Goal: Find specific page/section: Find specific page/section

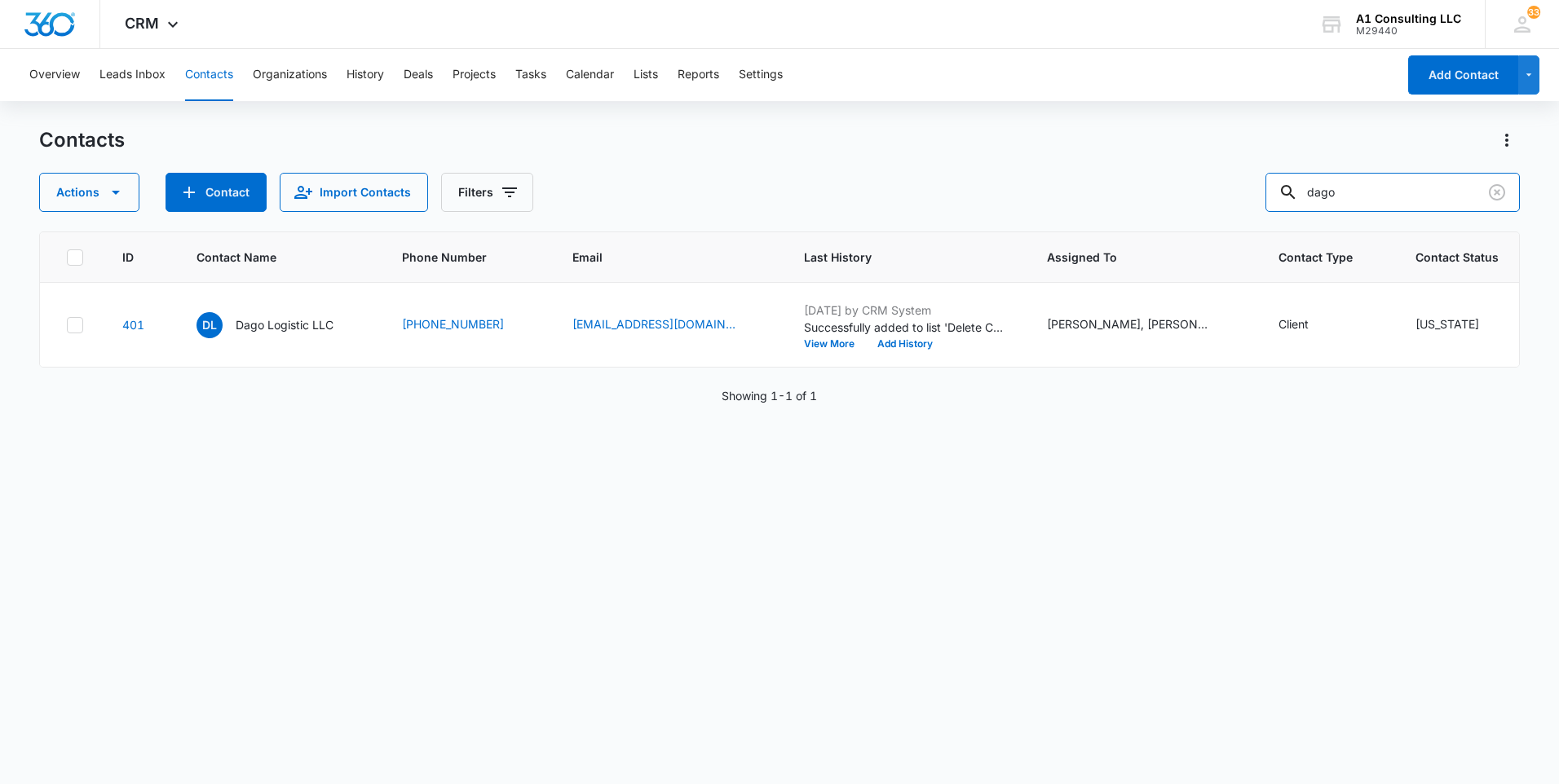
drag, startPoint x: 1367, startPoint y: 190, endPoint x: 1204, endPoint y: 202, distance: 163.4
click at [1204, 202] on div "Actions Contact Import Contacts Filters dago" at bounding box center [780, 192] width 1481 height 39
type input "Bajimama"
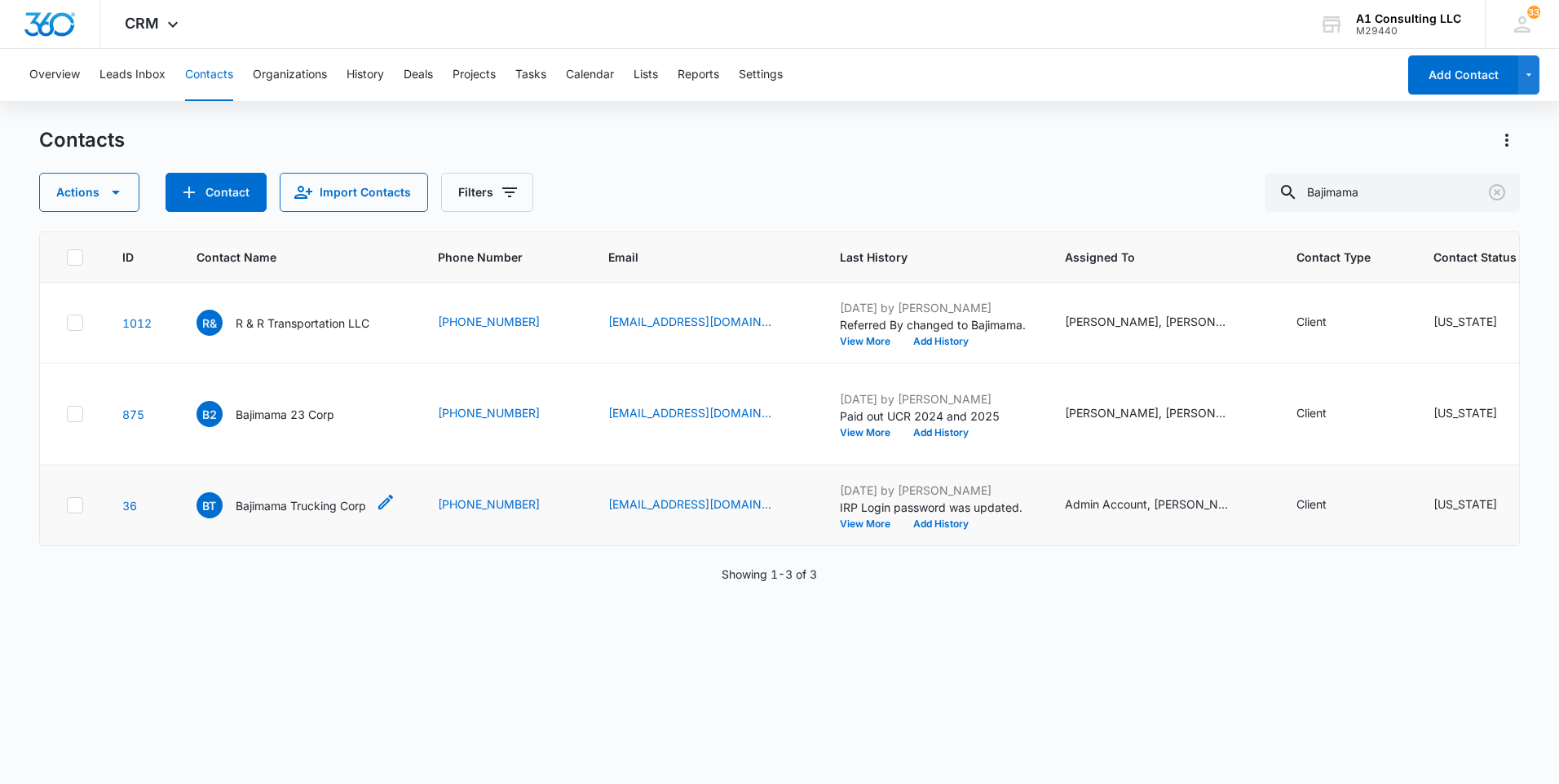
click at [294, 514] on p "Bajimama Trucking Corp" at bounding box center [300, 506] width 130 height 17
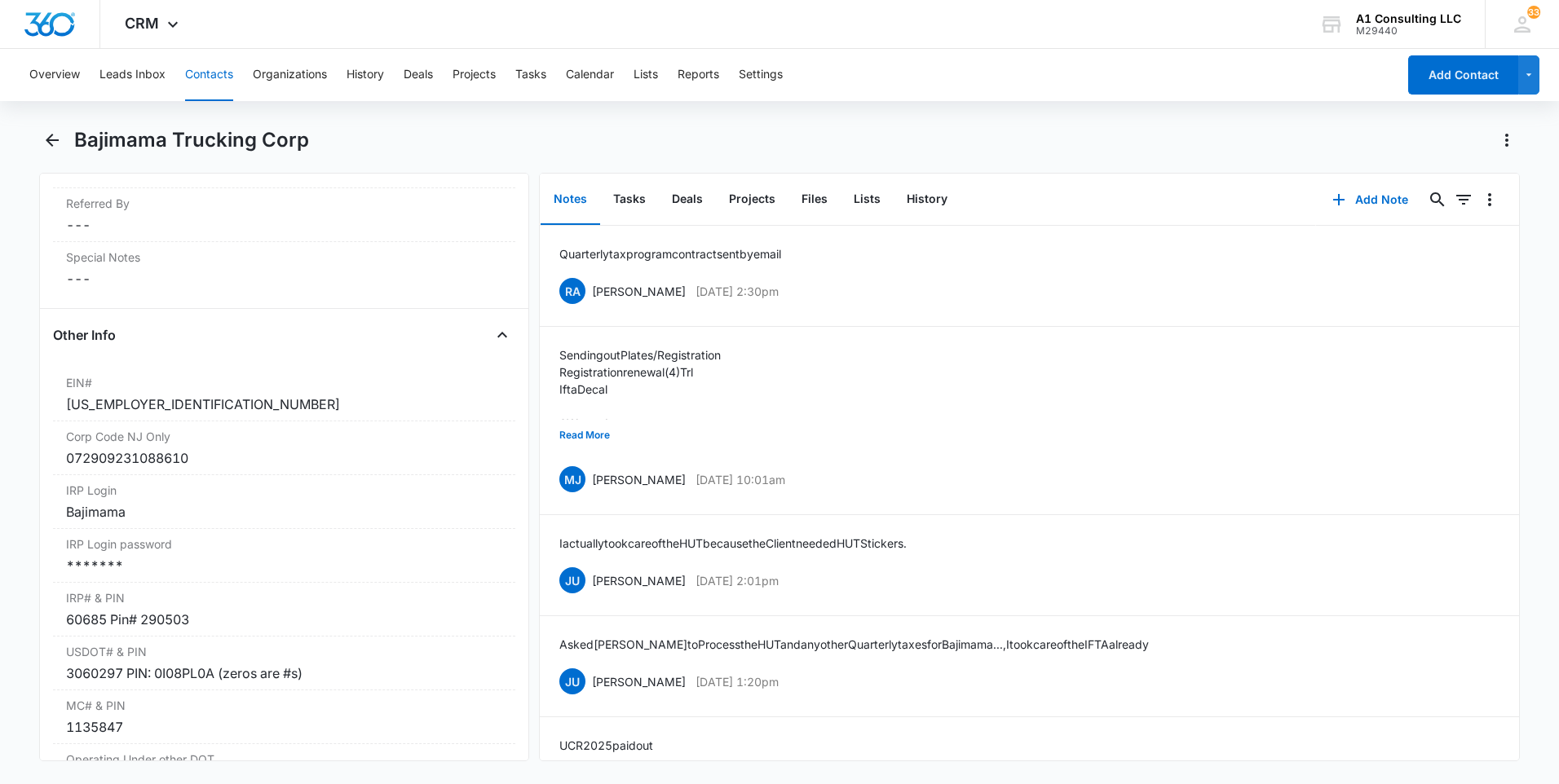
scroll to position [1956, 0]
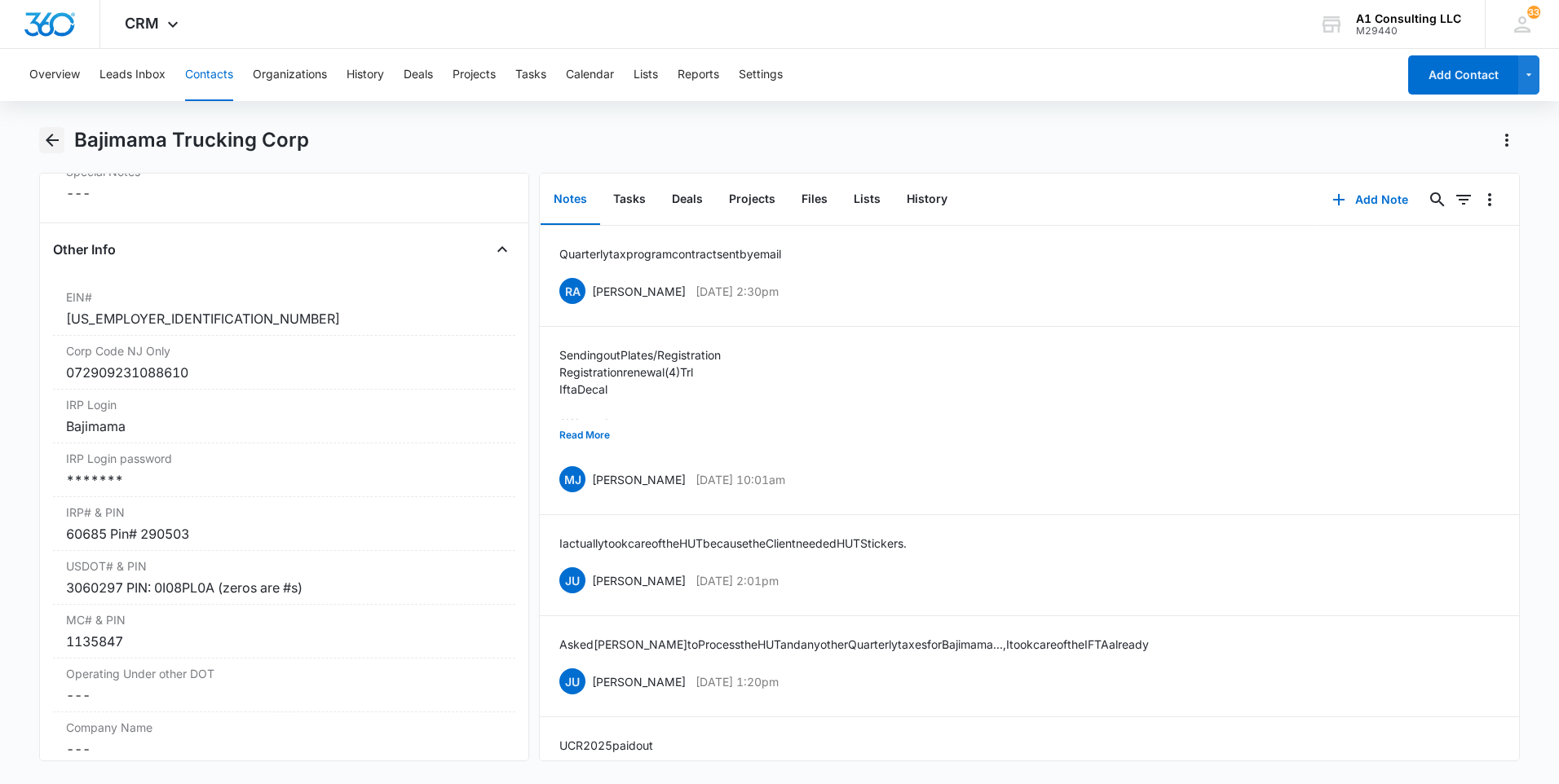
click at [53, 139] on icon "Back" at bounding box center [52, 140] width 13 height 13
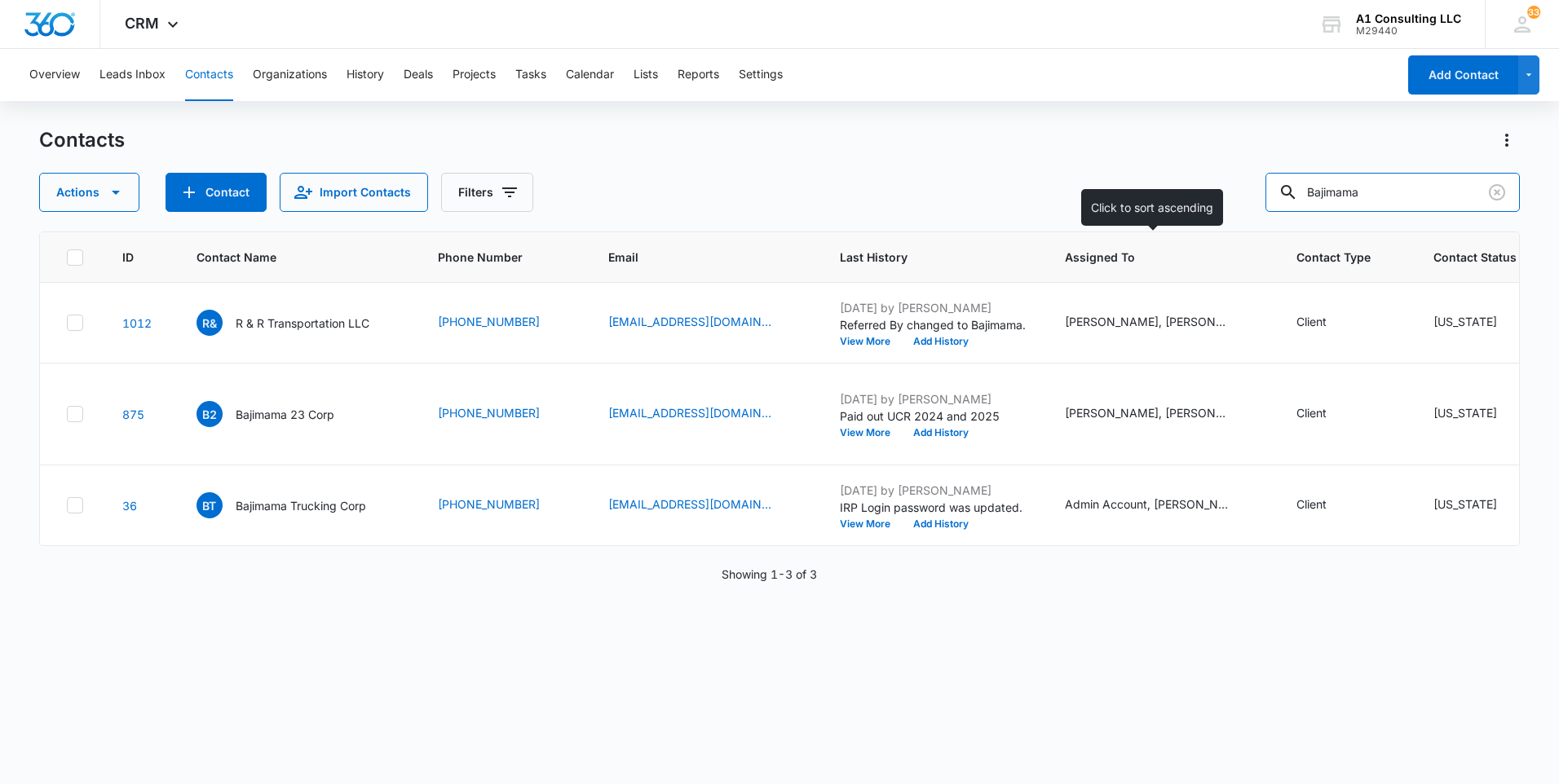
drag, startPoint x: 1444, startPoint y: 185, endPoint x: 1184, endPoint y: 242, distance: 266.2
click at [1198, 239] on div "Contacts Actions Contact Import Contacts Filters Bajimama ID Contact Name Phone…" at bounding box center [780, 455] width 1481 height 655
type input "branch"
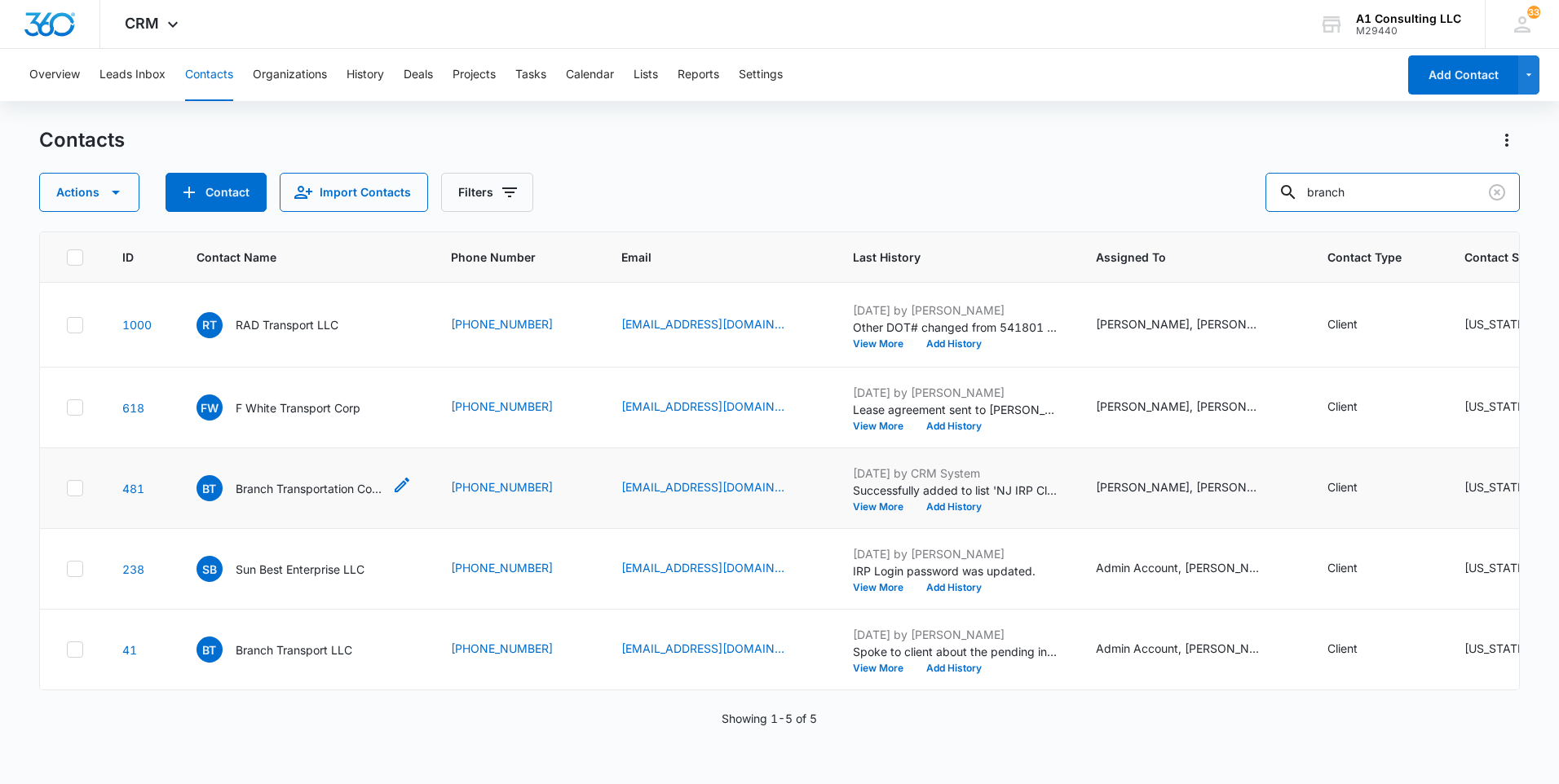
scroll to position [335, 0]
click at [321, 641] on p "Branch Transport LLC" at bounding box center [293, 650] width 117 height 17
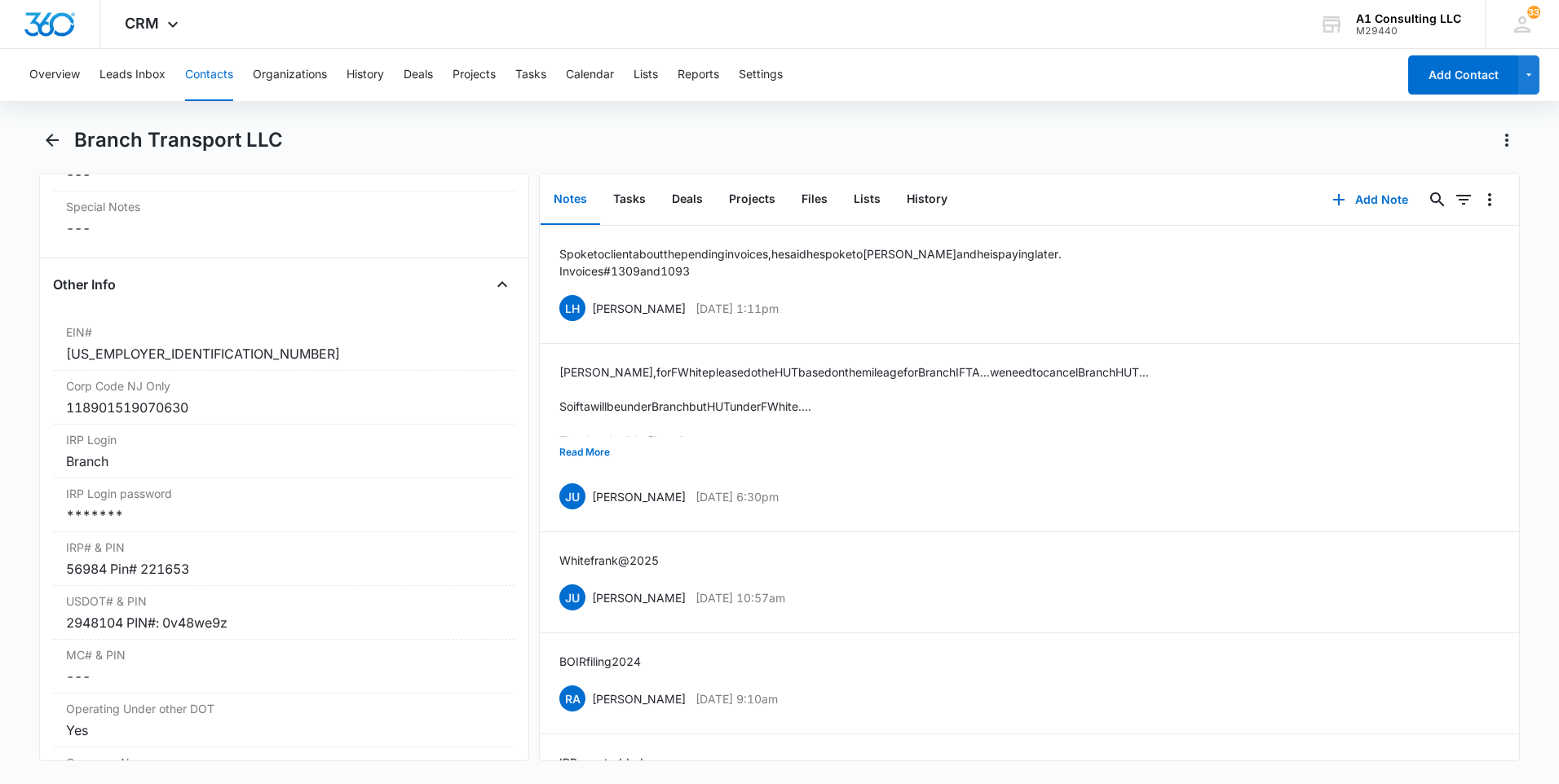
scroll to position [1956, 0]
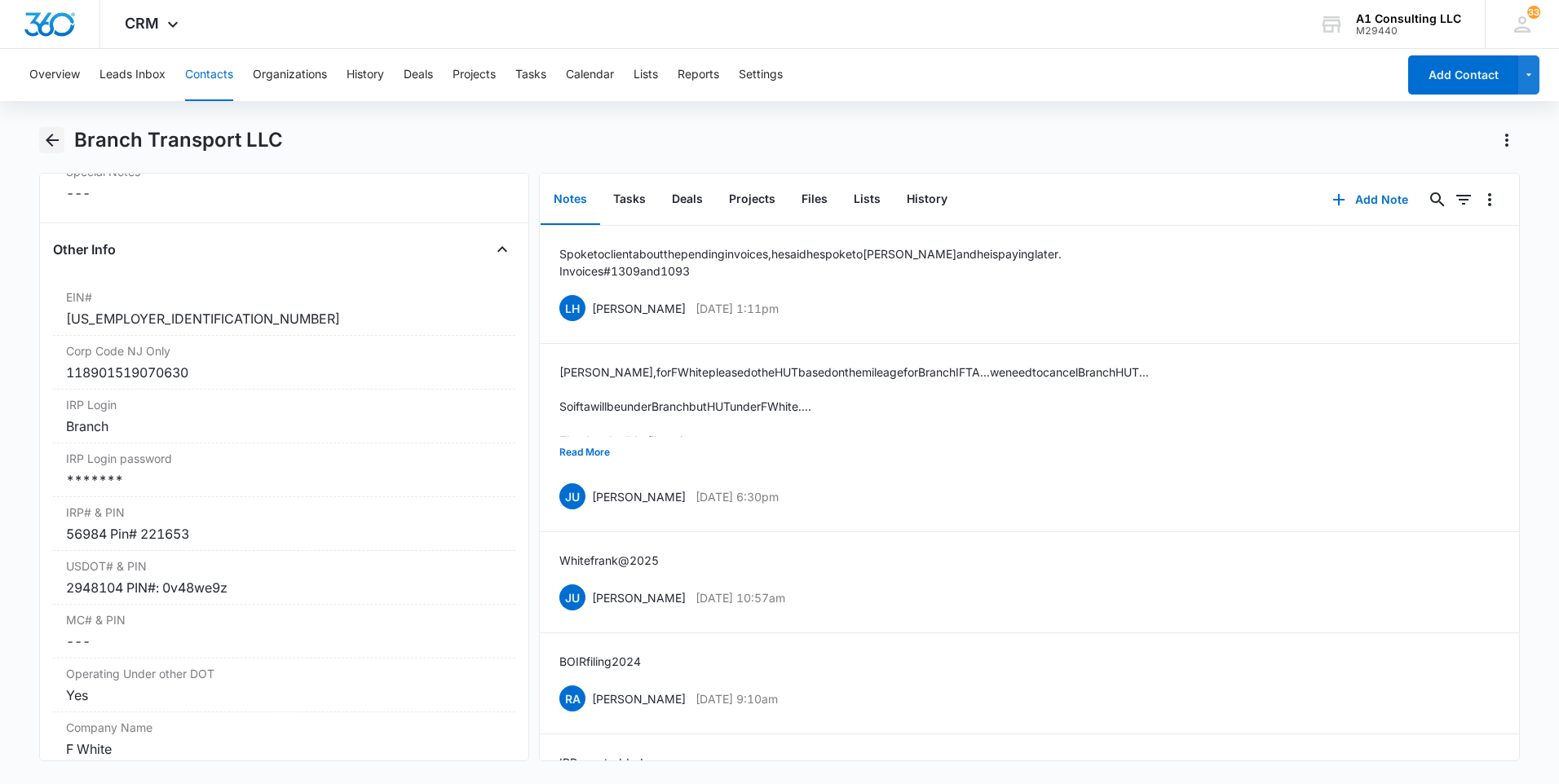
click at [55, 144] on icon "Back" at bounding box center [51, 139] width 19 height 19
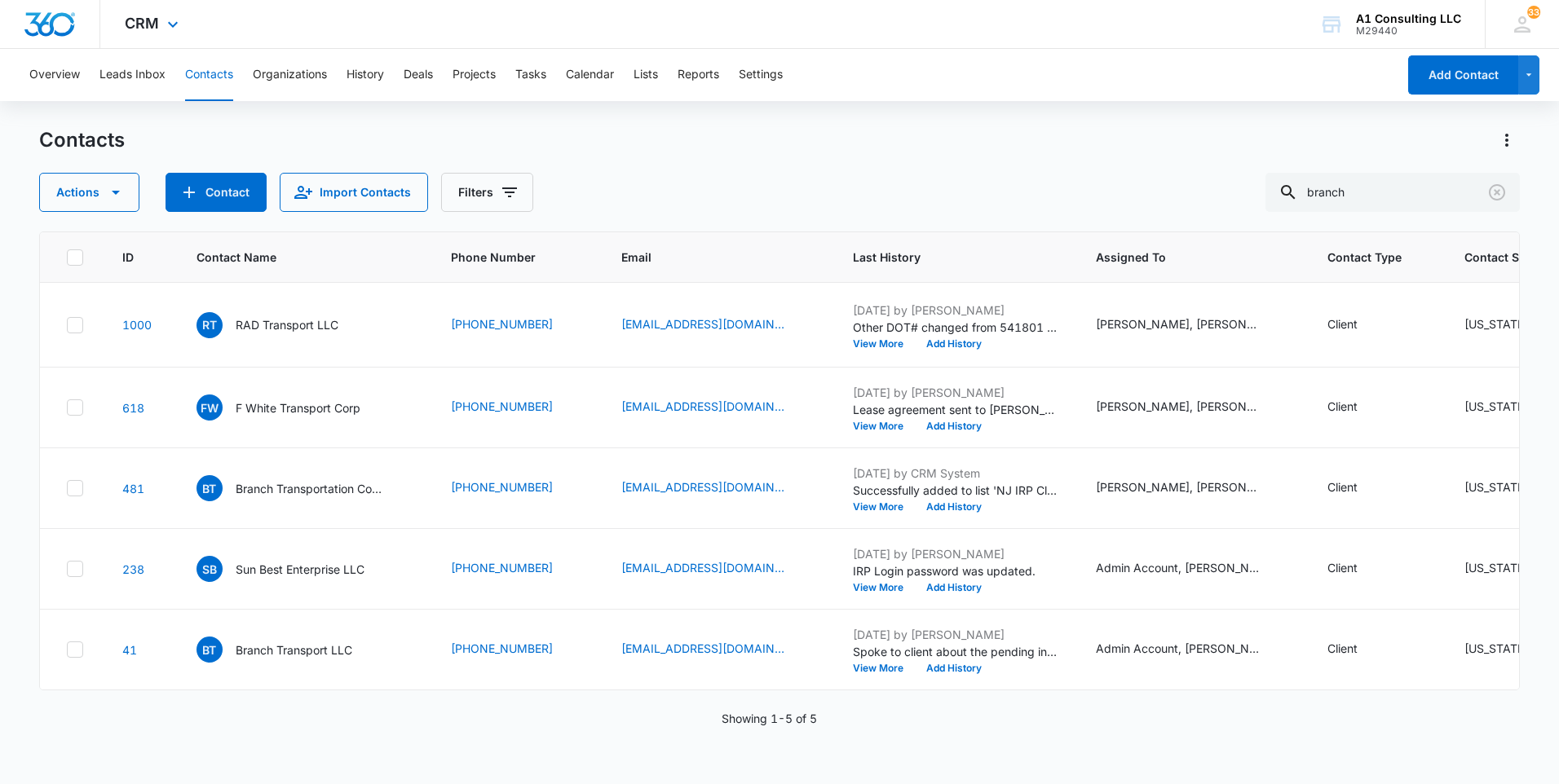
scroll to position [334, 0]
drag, startPoint x: 1395, startPoint y: 187, endPoint x: 1113, endPoint y: 183, distance: 282.0
click at [1113, 183] on div "Actions Contact Import Contacts Filters branch" at bounding box center [780, 192] width 1481 height 39
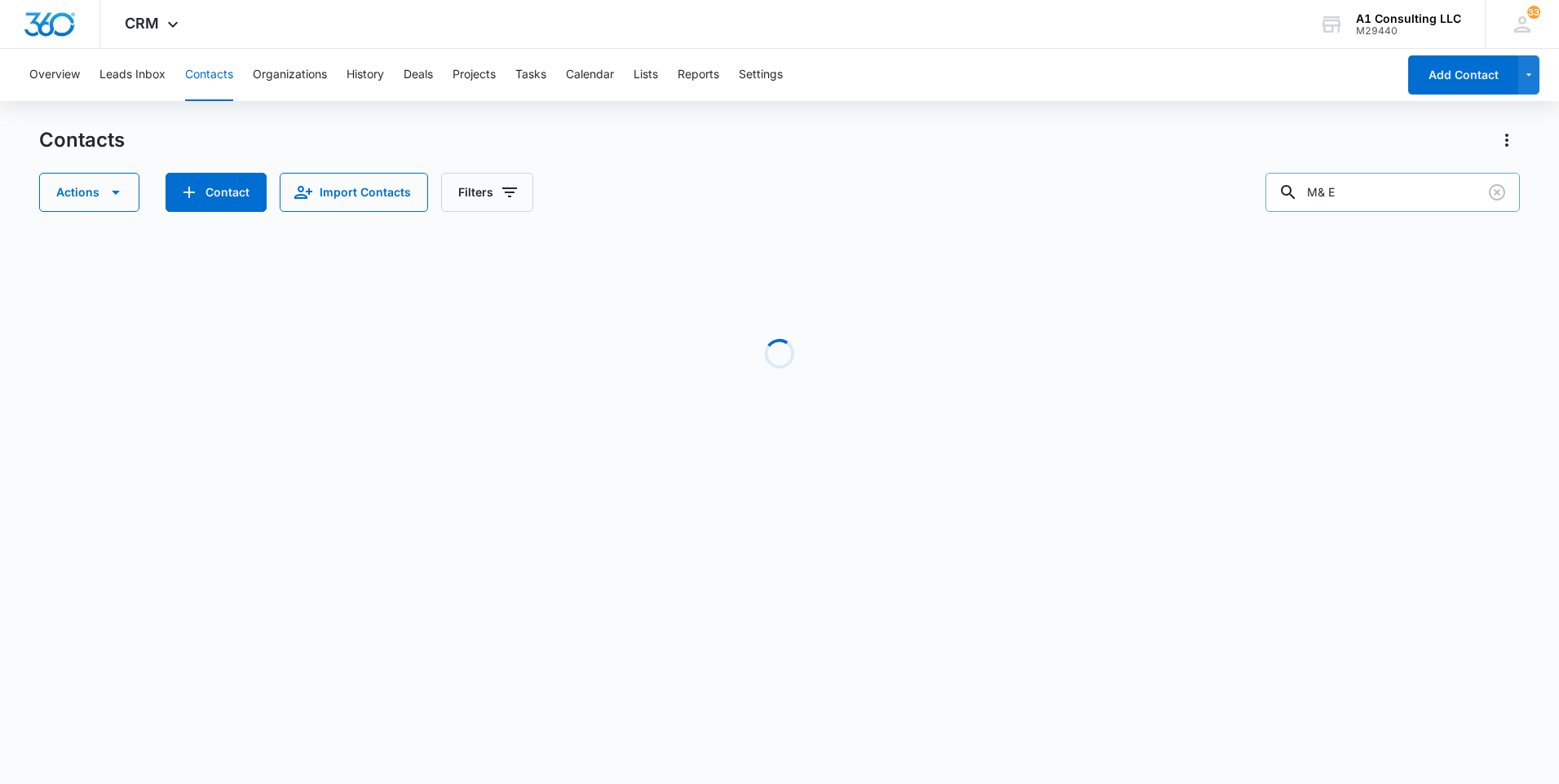
click at [1344, 182] on input "M& E" at bounding box center [1393, 192] width 255 height 39
click at [1356, 190] on input "M&E" at bounding box center [1393, 192] width 255 height 39
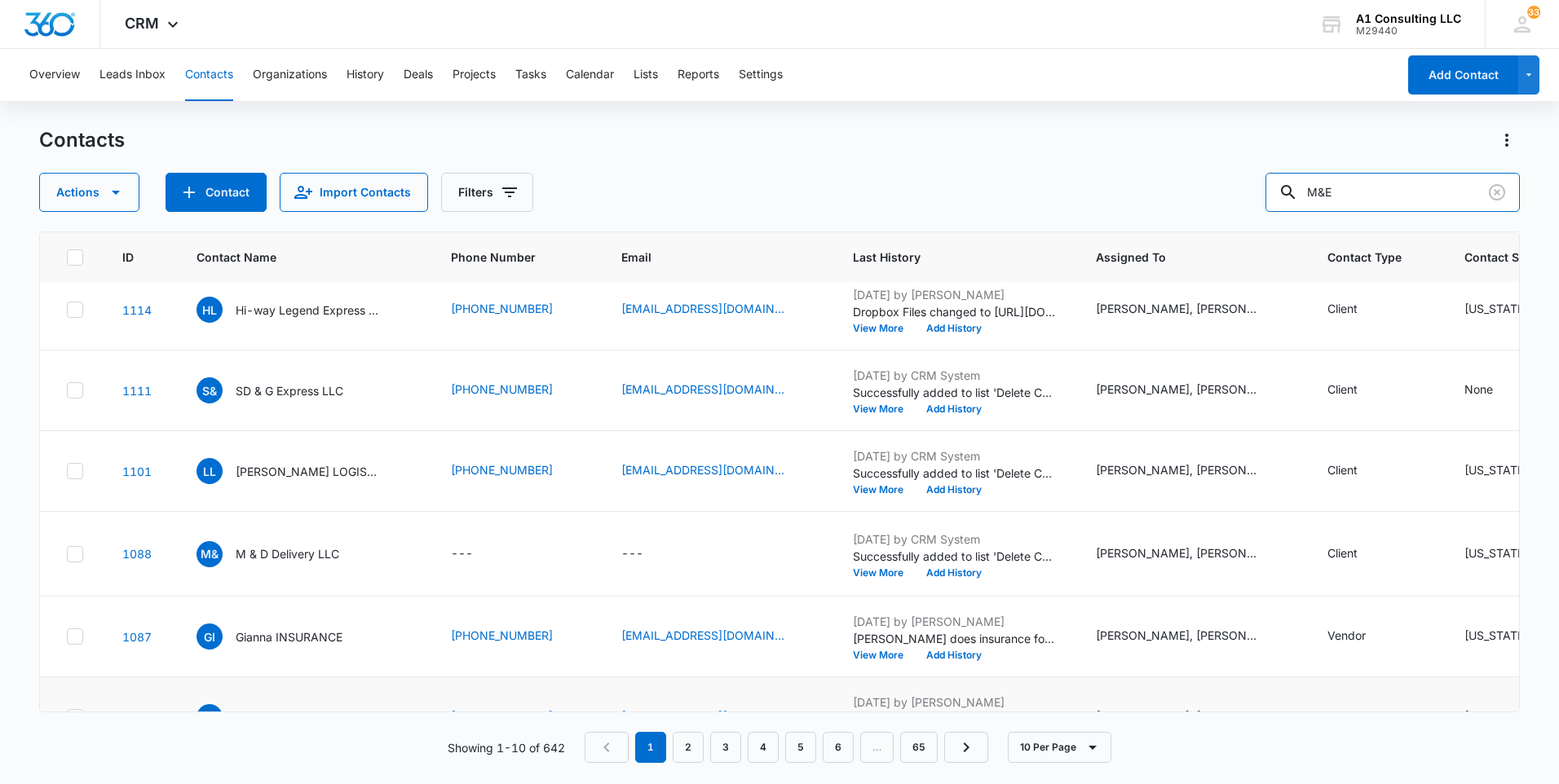
scroll to position [0, 0]
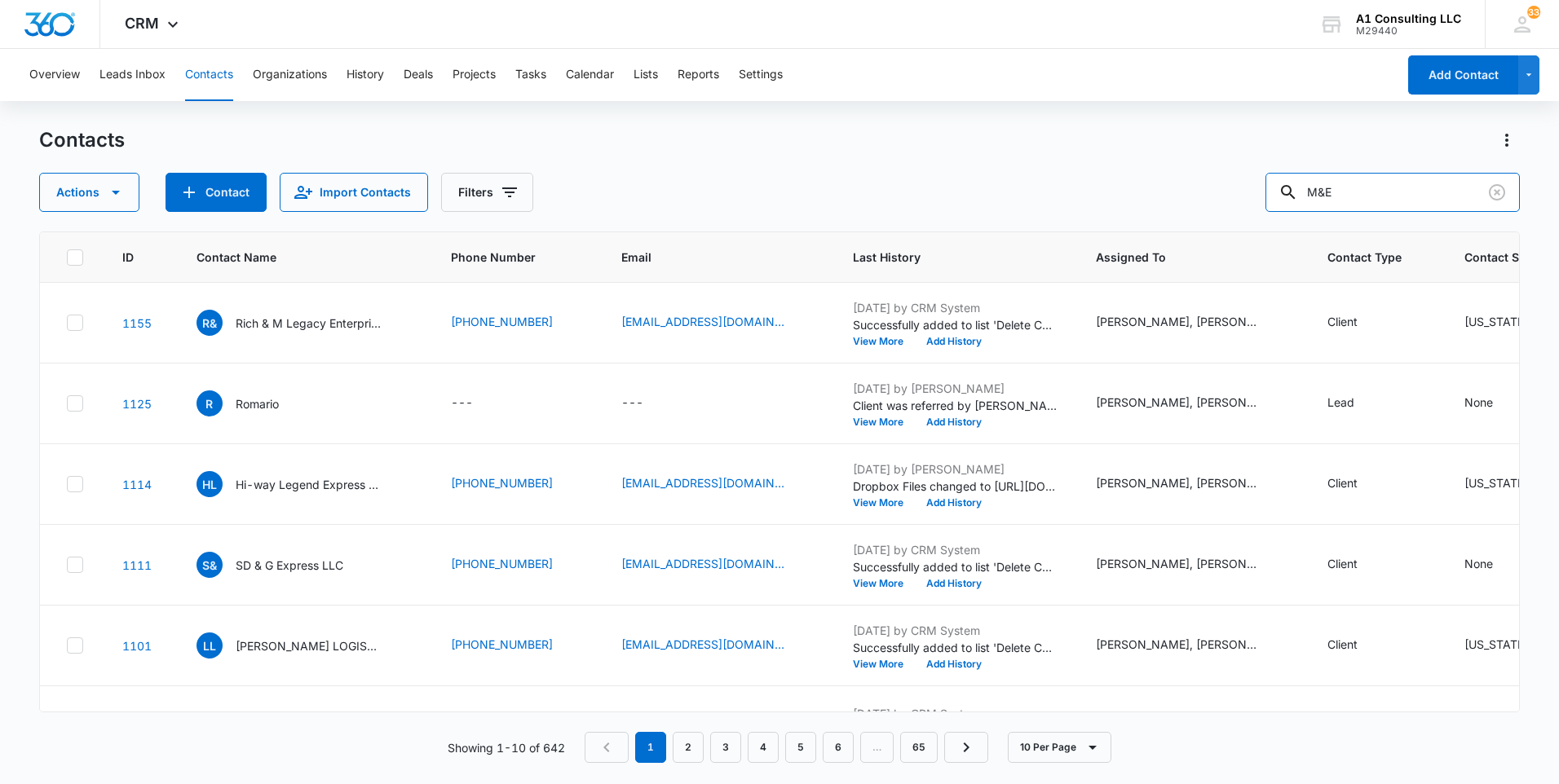
drag, startPoint x: 1385, startPoint y: 182, endPoint x: 1275, endPoint y: 214, distance: 114.6
click at [1275, 214] on div "Contacts Actions Contact Import Contacts Filters M&E ID Contact Name Phone Numb…" at bounding box center [780, 455] width 1481 height 655
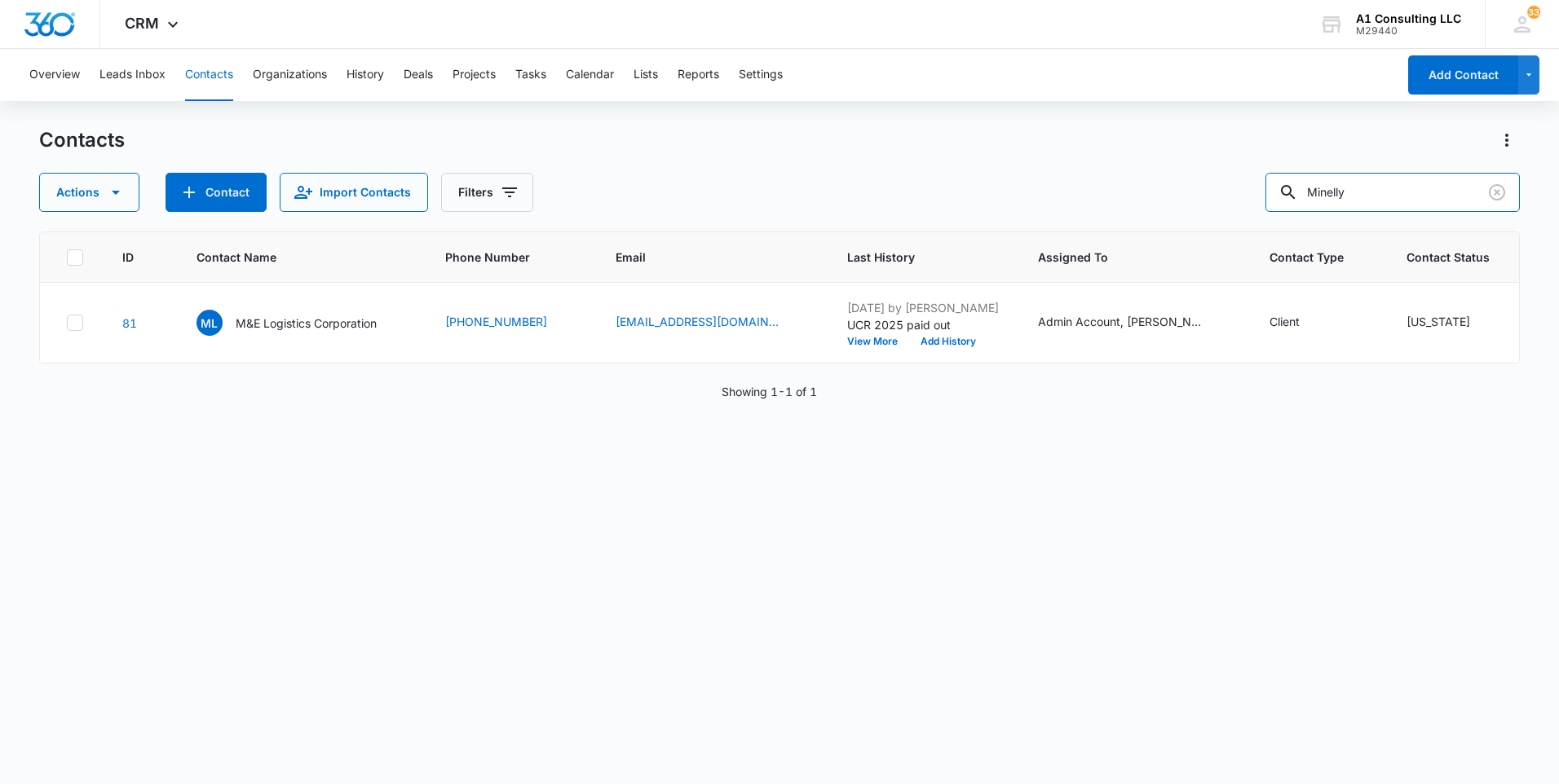
drag, startPoint x: 1388, startPoint y: 186, endPoint x: 1221, endPoint y: 215, distance: 169.5
click at [1222, 213] on div "Contacts Actions Contact Import Contacts Filters Minelly ID Contact Name Phone …" at bounding box center [780, 455] width 1481 height 655
type input "Bajimama"
